Goal: Information Seeking & Learning: Learn about a topic

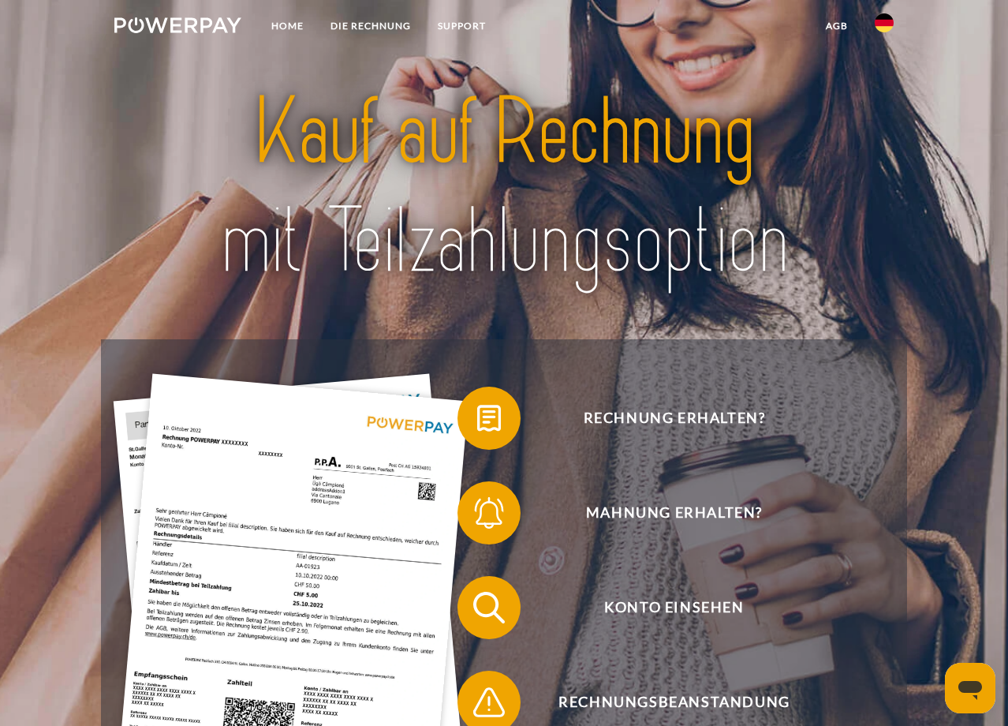
click at [187, 18] on img at bounding box center [177, 25] width 127 height 16
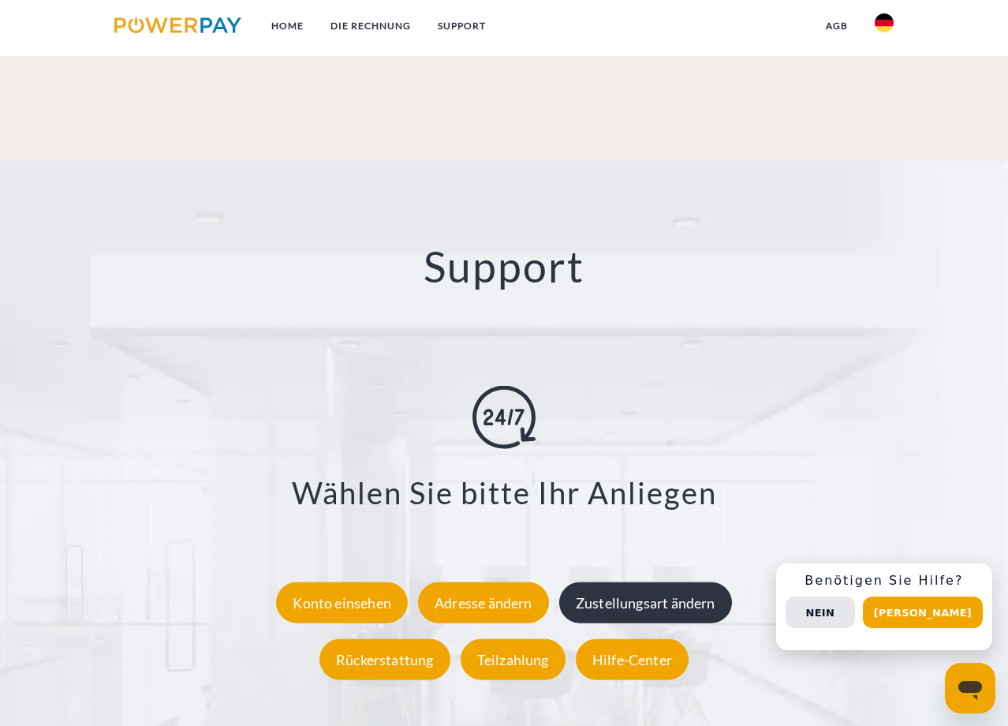
scroll to position [2720, 0]
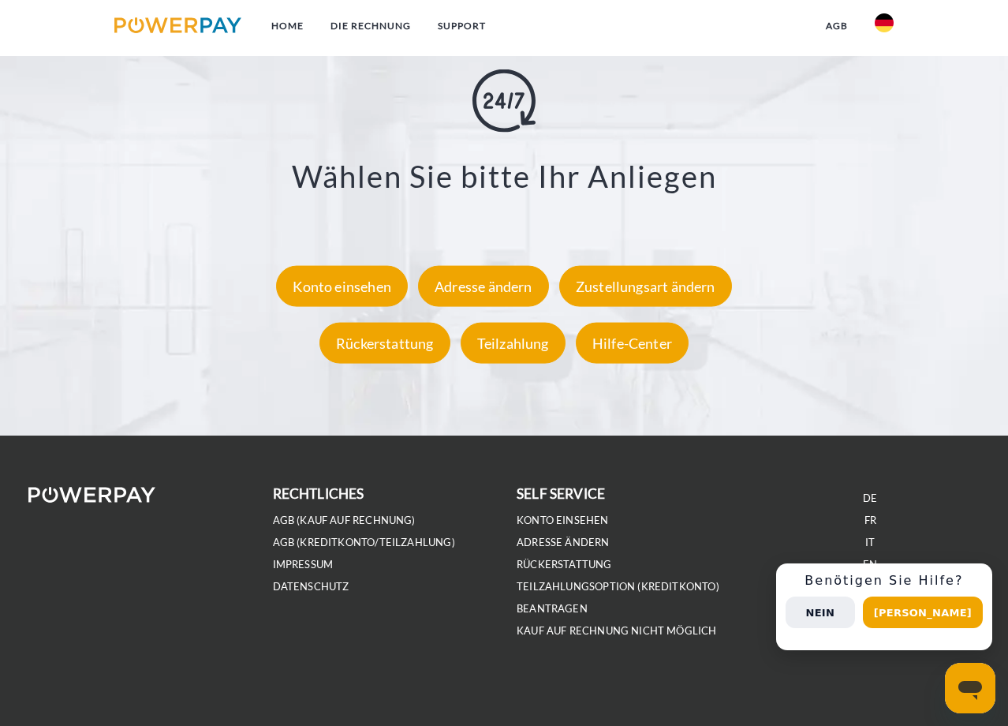
click at [846, 615] on button "Nein" at bounding box center [820, 612] width 69 height 32
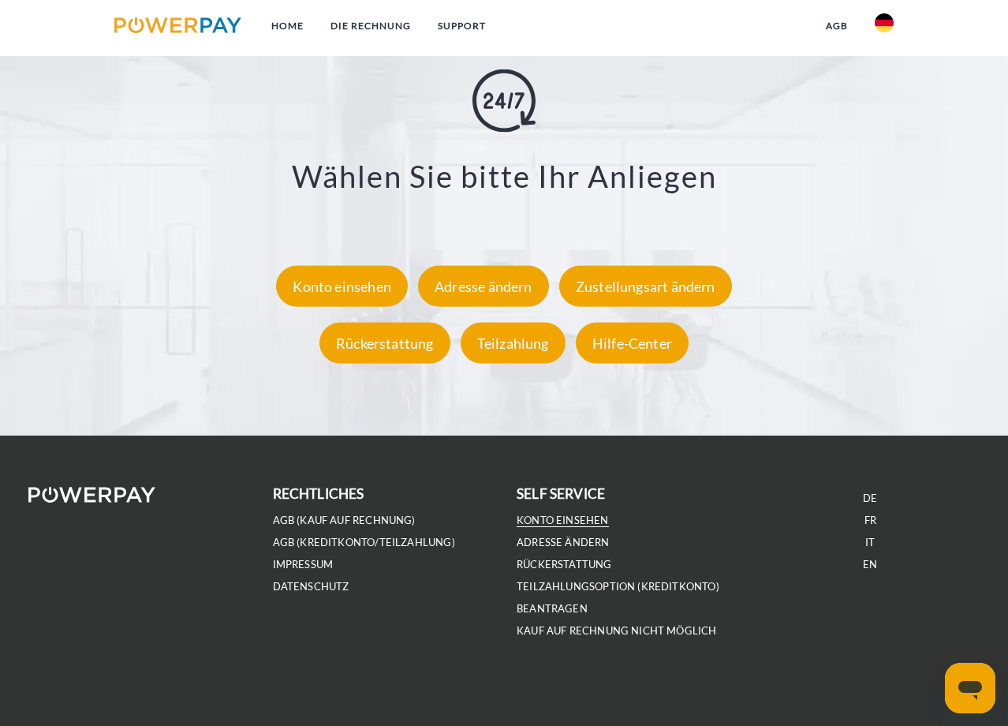
click at [564, 520] on link "Konto einsehen" at bounding box center [563, 520] width 92 height 13
click at [155, 21] on img at bounding box center [177, 25] width 127 height 16
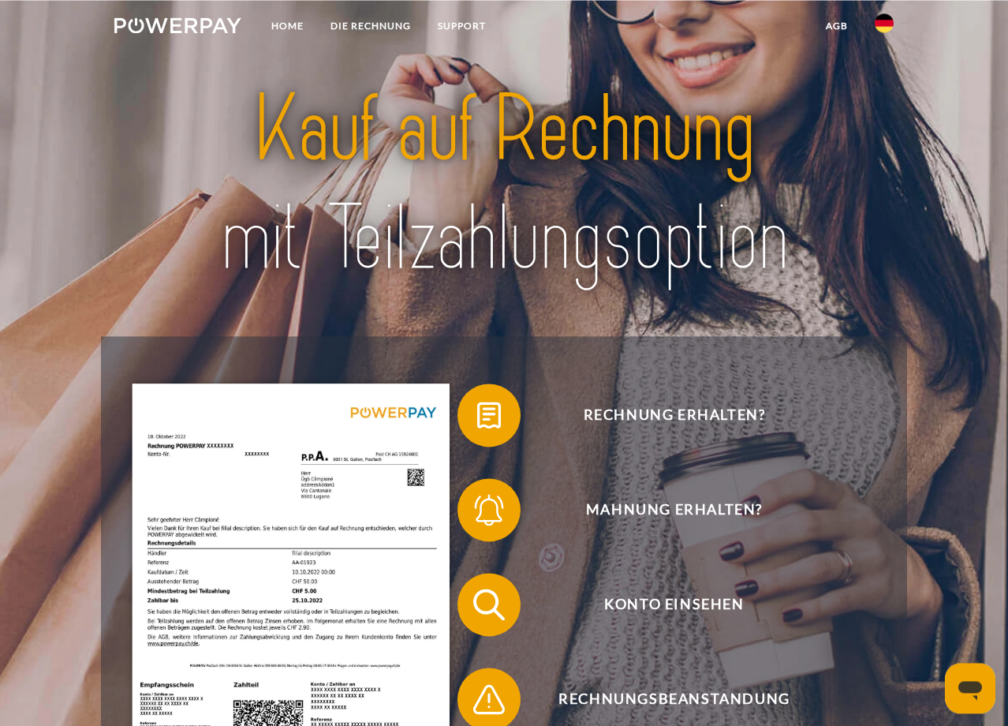
scroll to position [0, 0]
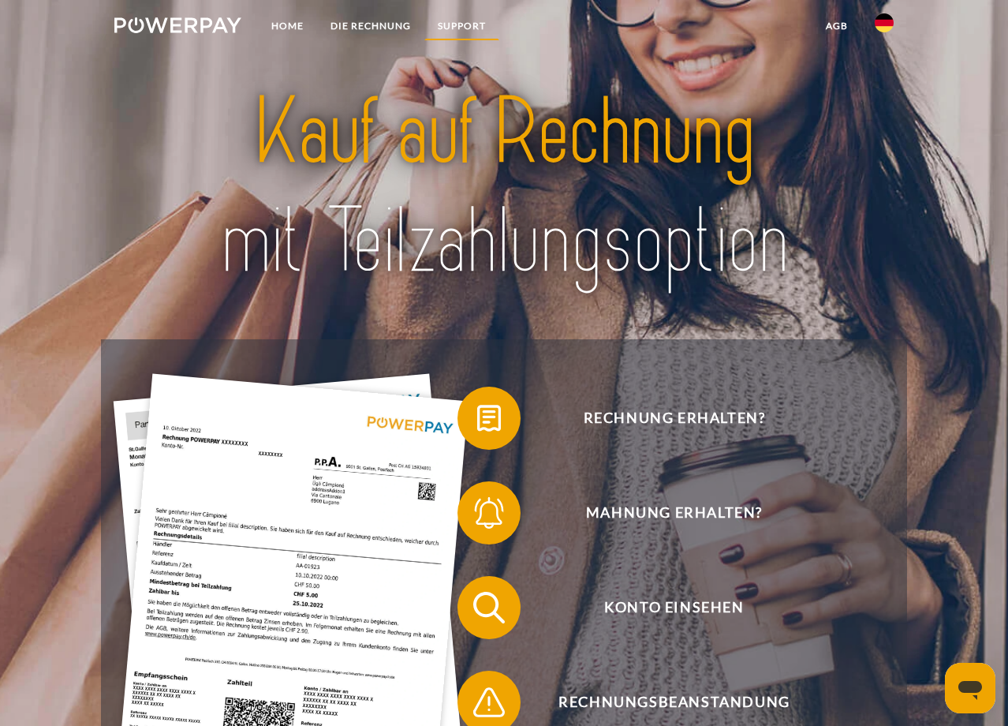
click at [460, 21] on link "SUPPORT" at bounding box center [461, 26] width 75 height 28
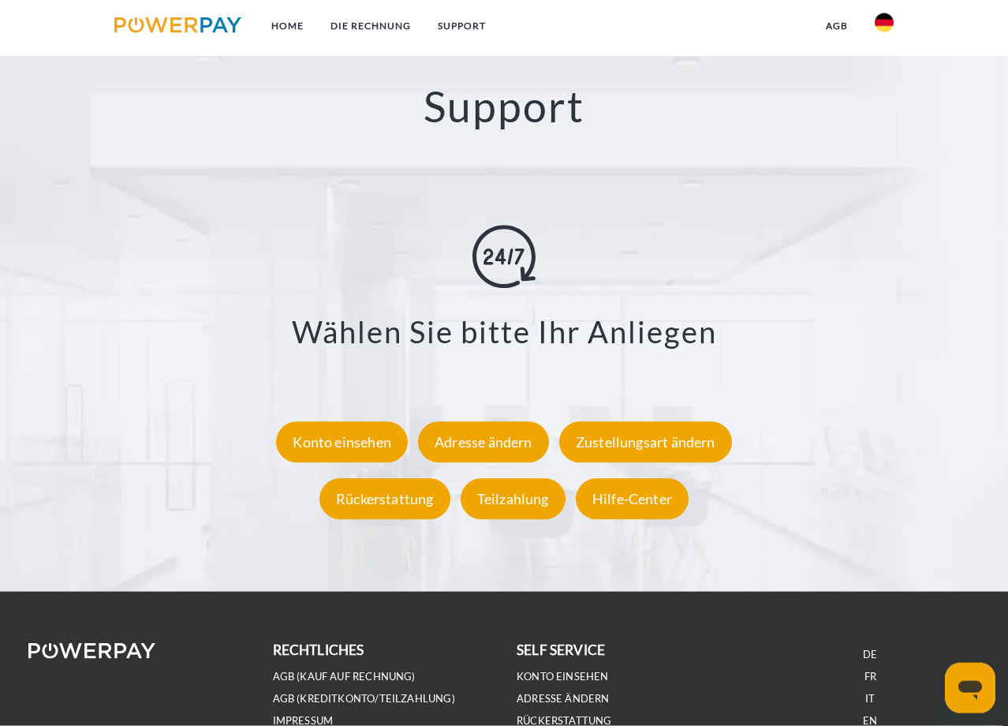
scroll to position [2565, 0]
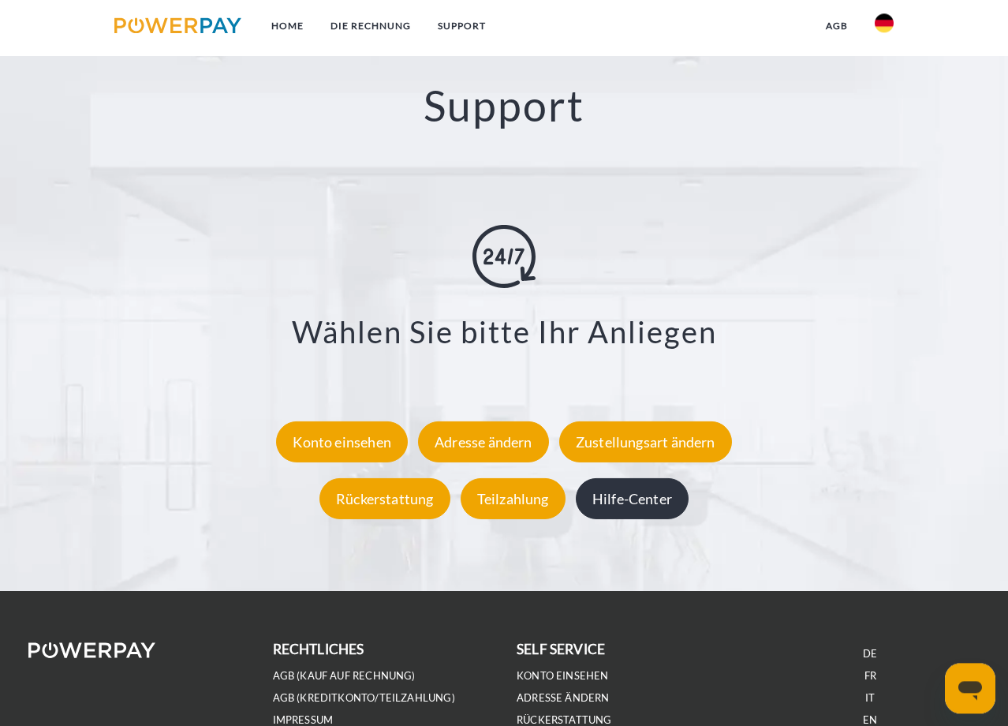
click at [641, 495] on div "Hilfe-Center" at bounding box center [632, 498] width 113 height 41
